Goal: Information Seeking & Learning: Learn about a topic

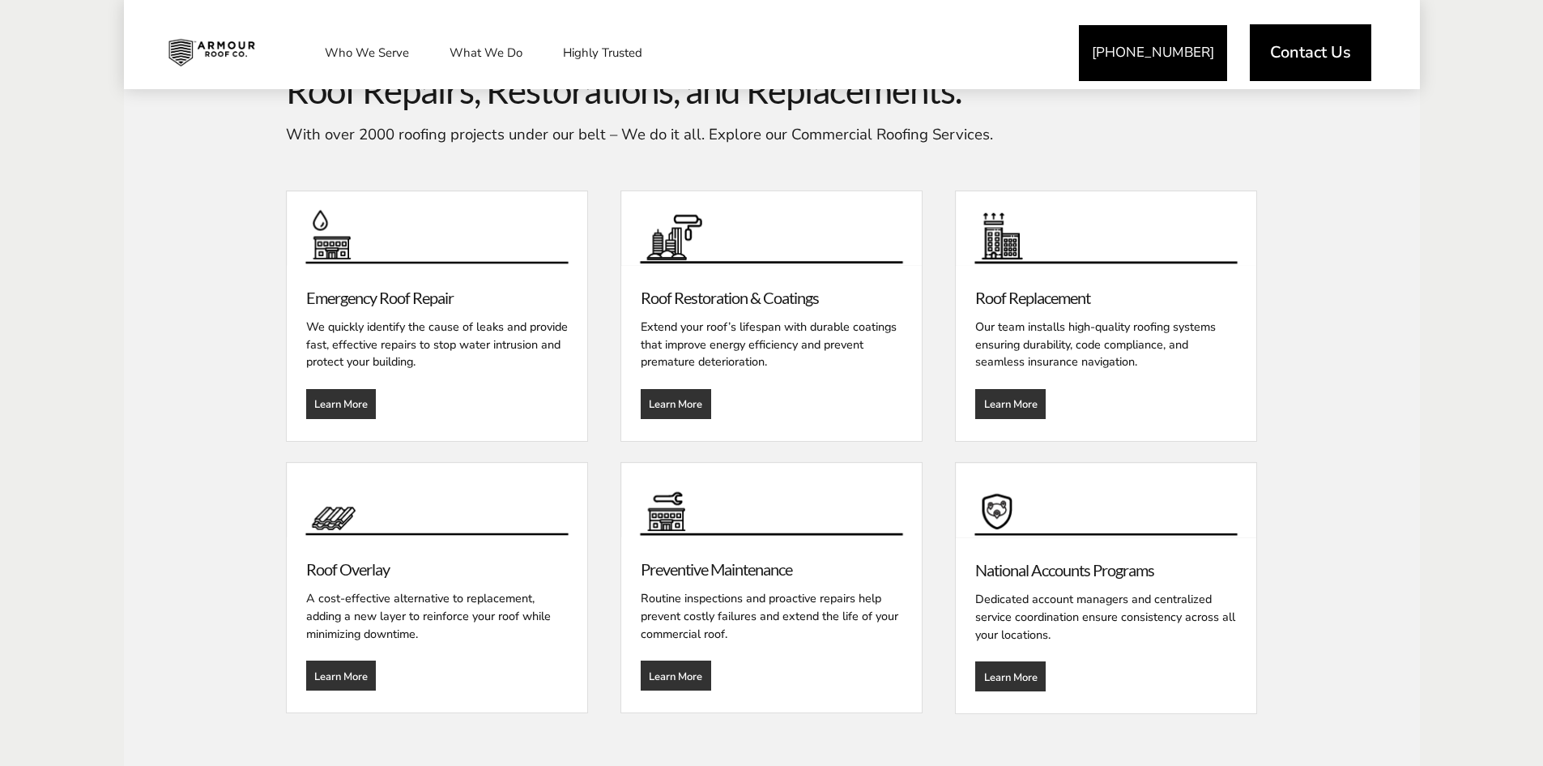
scroll to position [1944, 0]
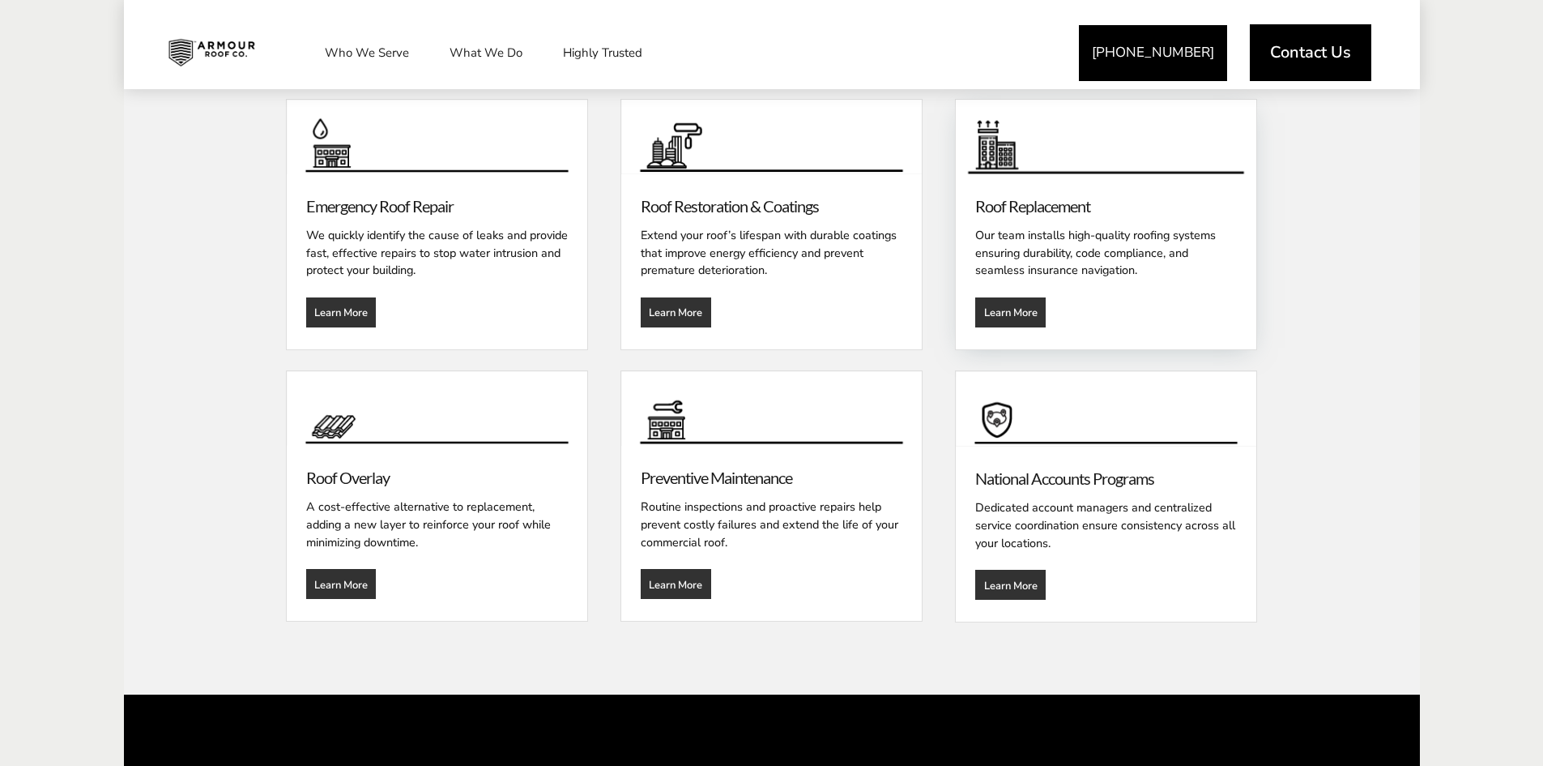
click at [1039, 210] on link "Roof Replacement" at bounding box center [1032, 205] width 115 height 19
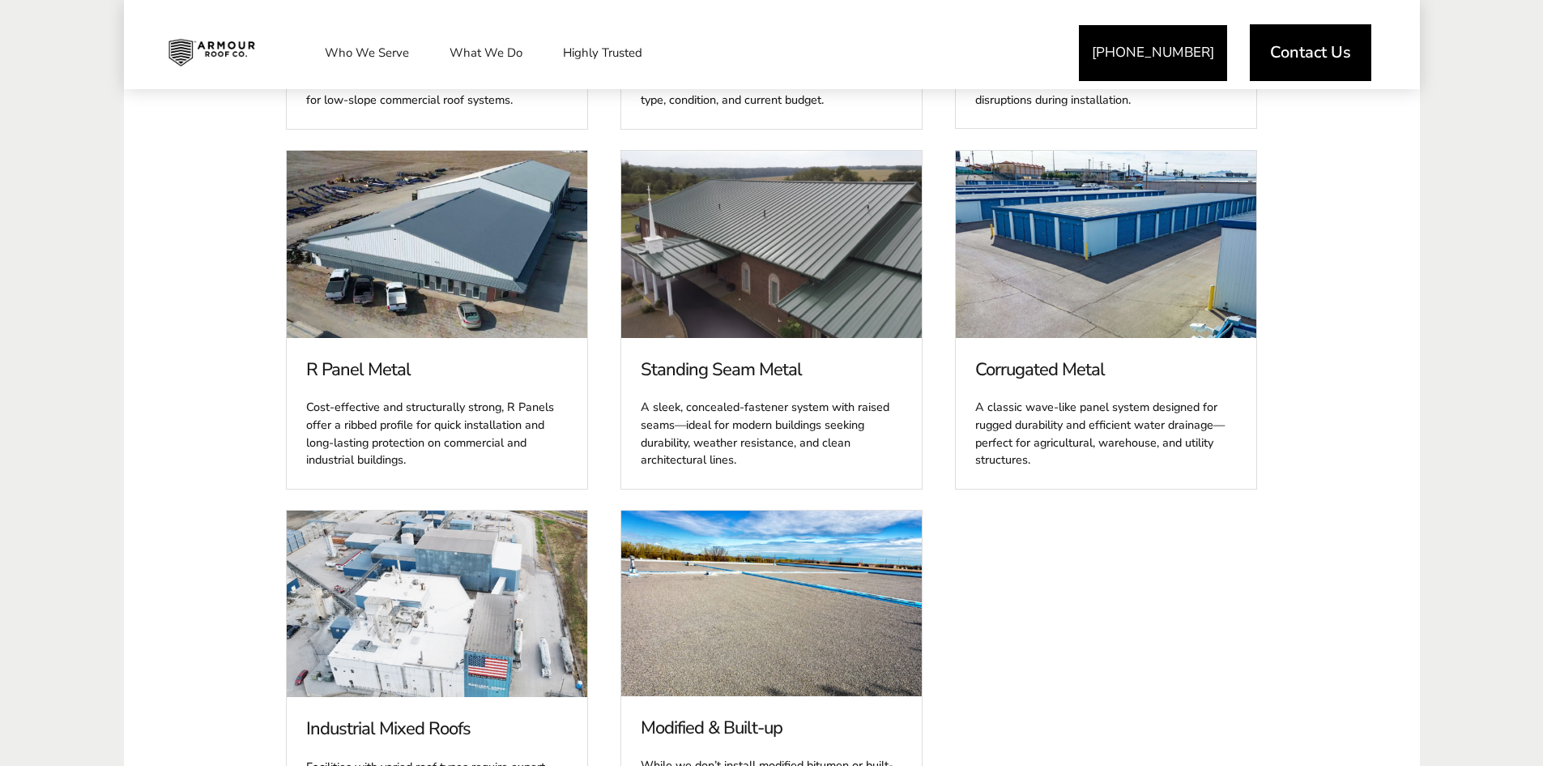
scroll to position [2025, 0]
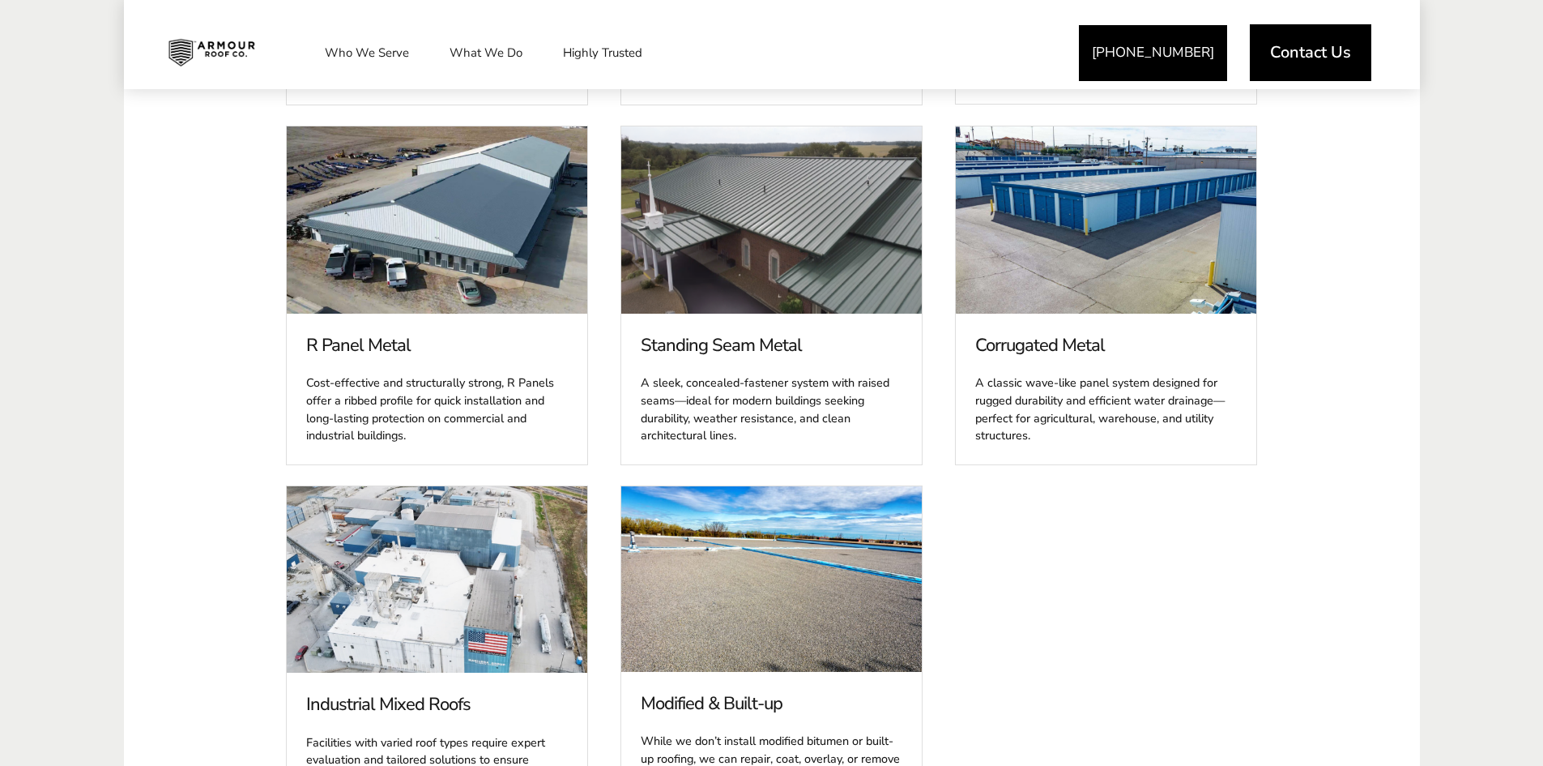
click at [764, 244] on span at bounding box center [771, 219] width 301 height 187
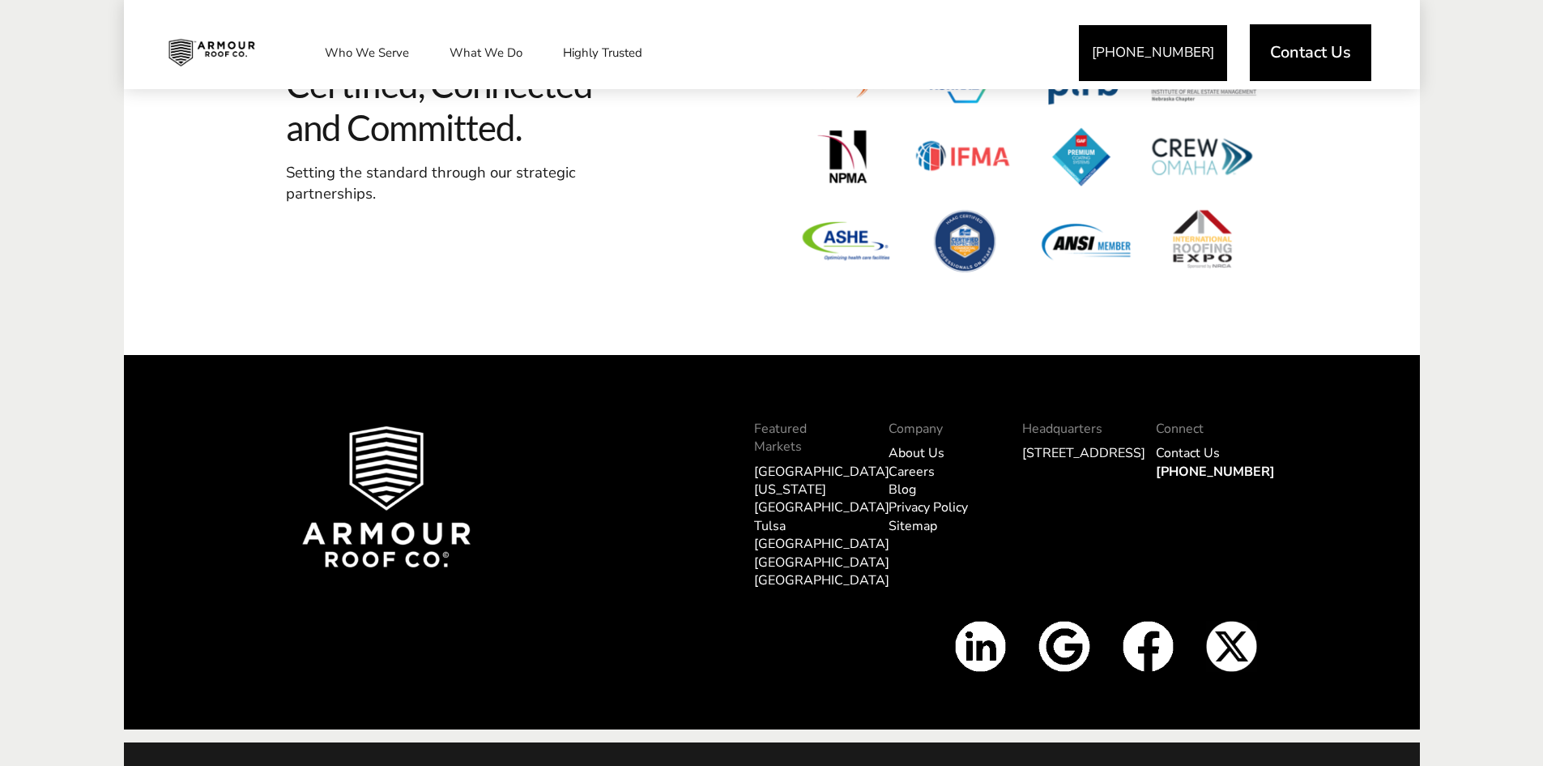
scroll to position [5223, 0]
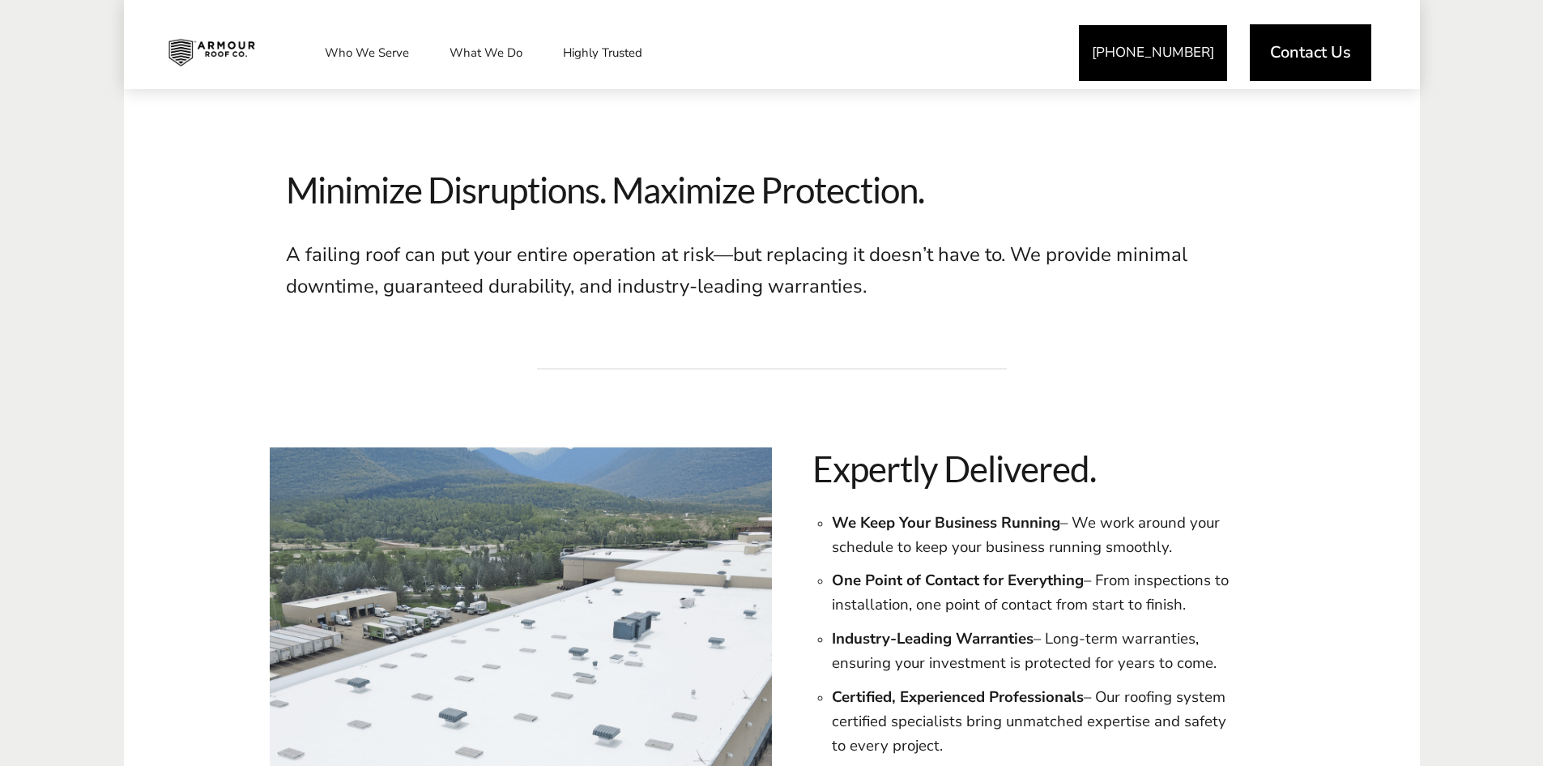
scroll to position [443, 0]
